Goal: Information Seeking & Learning: Learn about a topic

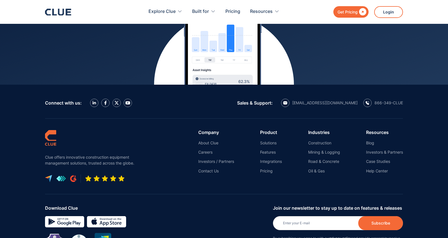
scroll to position [2518, 0]
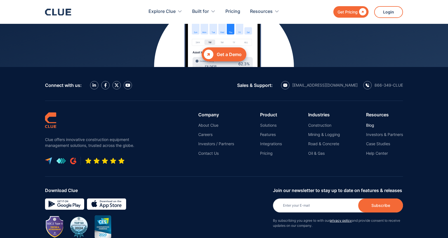
click at [374, 123] on link "Blog" at bounding box center [384, 125] width 37 height 5
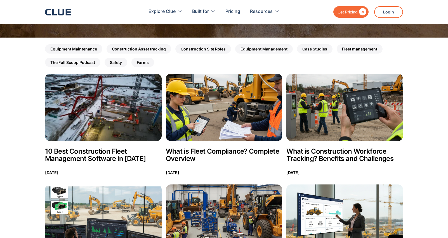
scroll to position [112, 0]
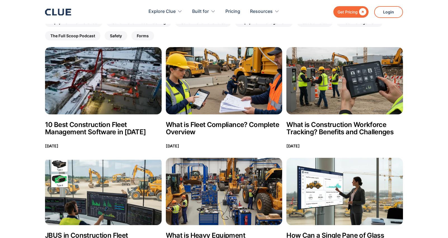
click at [126, 127] on h2 "10 Best Construction Fleet Management Software in [DATE]" at bounding box center [103, 128] width 117 height 15
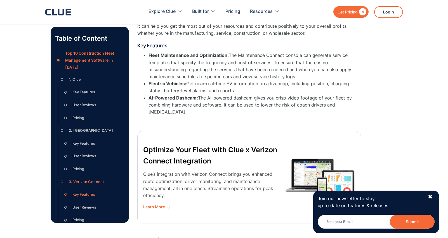
scroll to position [1847, 0]
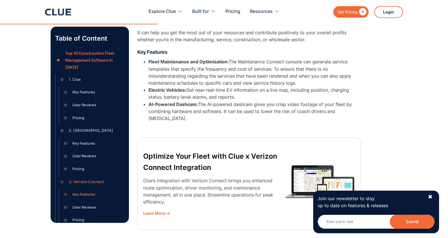
drag, startPoint x: 447, startPoint y: 78, endPoint x: 453, endPoint y: 98, distance: 21.1
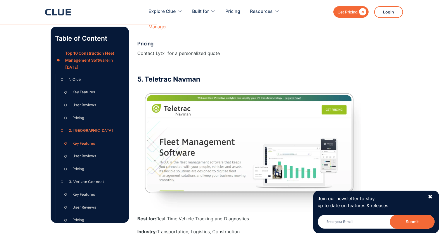
scroll to position [163, 0]
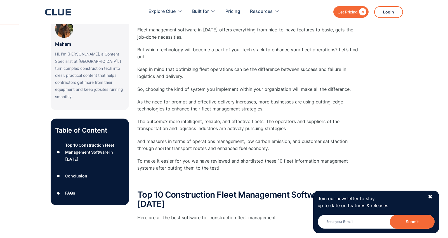
click at [58, 12] on icon at bounding box center [58, 12] width 26 height 7
